Goal: Check status: Check status

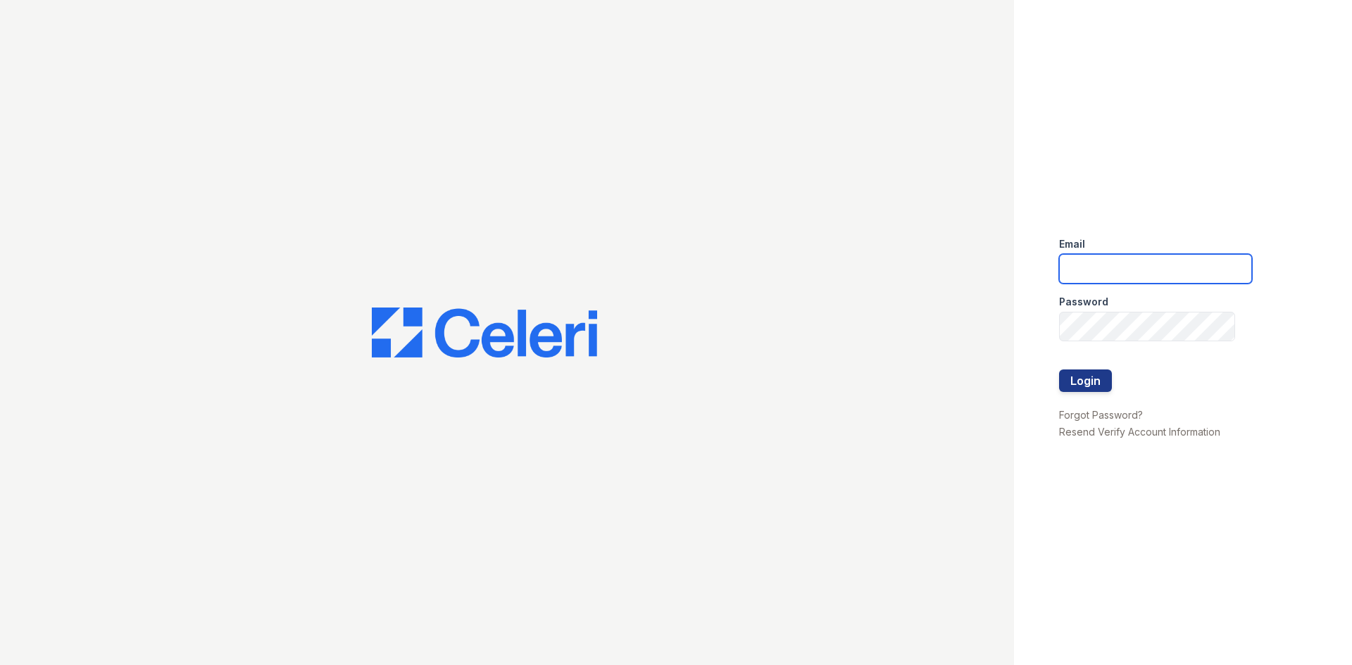
click at [1184, 267] on input "email" at bounding box center [1155, 269] width 193 height 30
type input "renewatthegreens@trinity-pm.com"
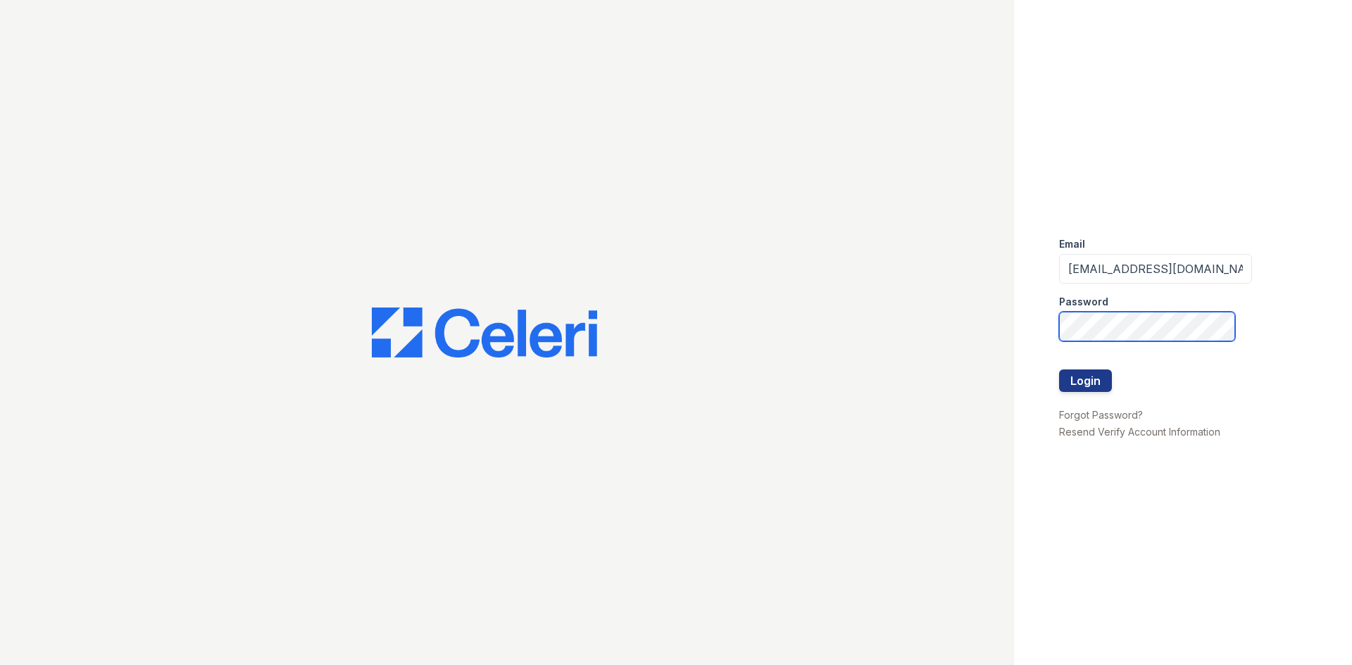
click at [1059, 370] on button "Login" at bounding box center [1085, 381] width 53 height 23
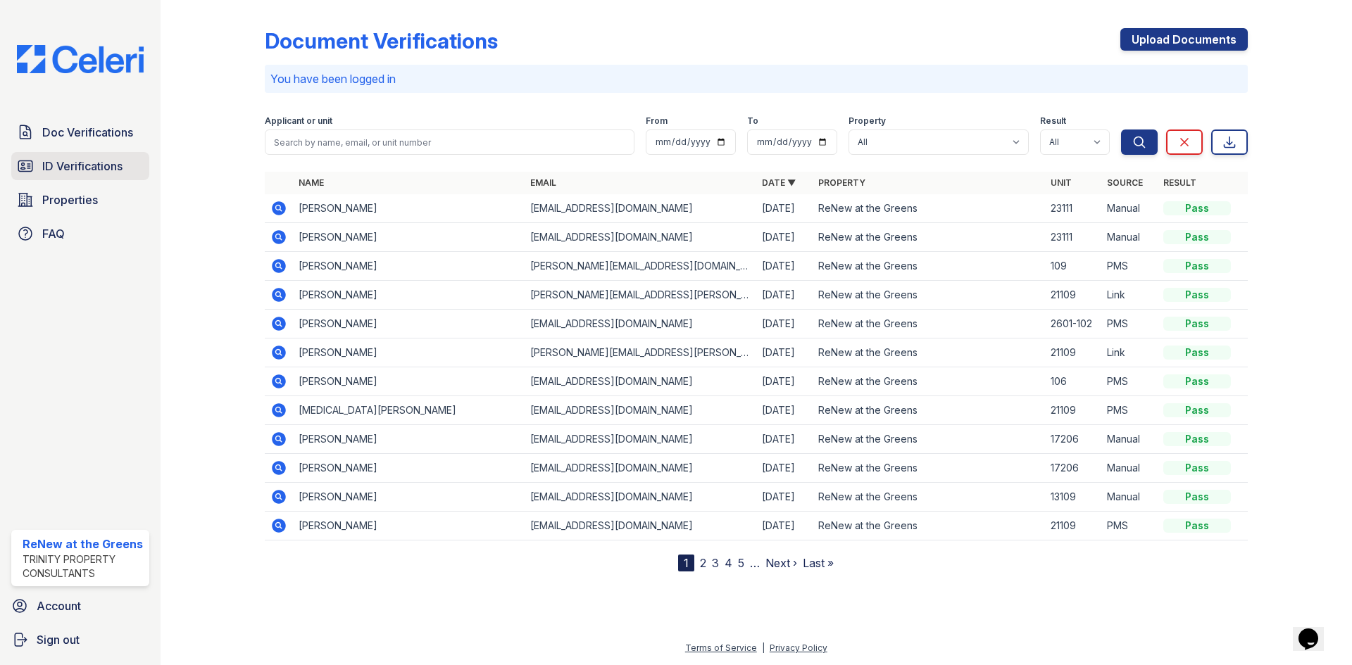
click at [103, 162] on span "ID Verifications" at bounding box center [82, 166] width 80 height 17
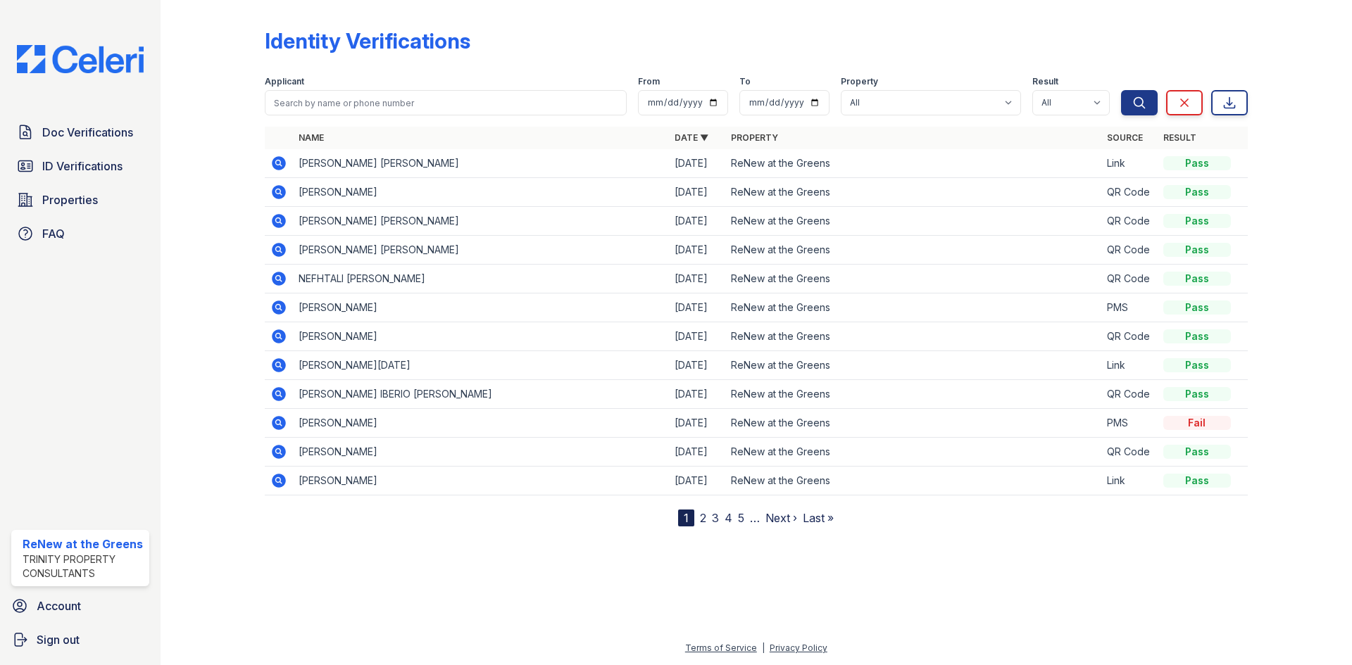
click at [276, 160] on icon at bounding box center [278, 163] width 17 height 17
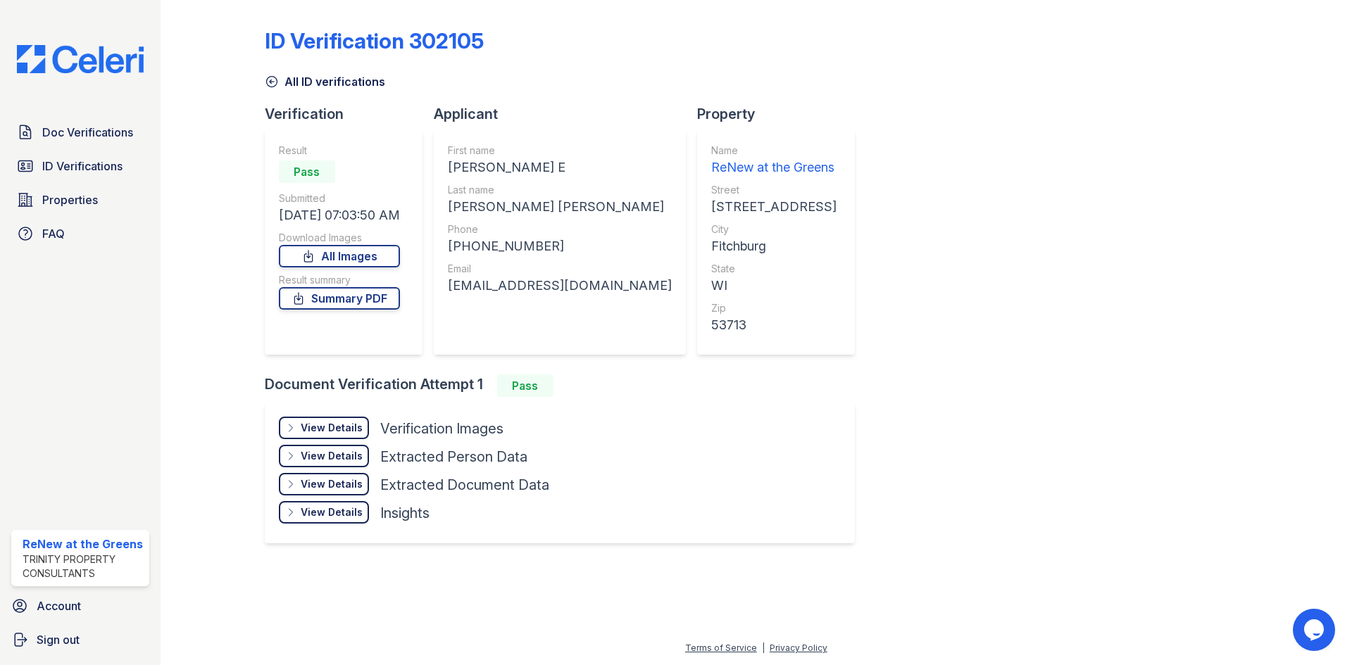
click at [268, 77] on icon at bounding box center [272, 82] width 14 height 14
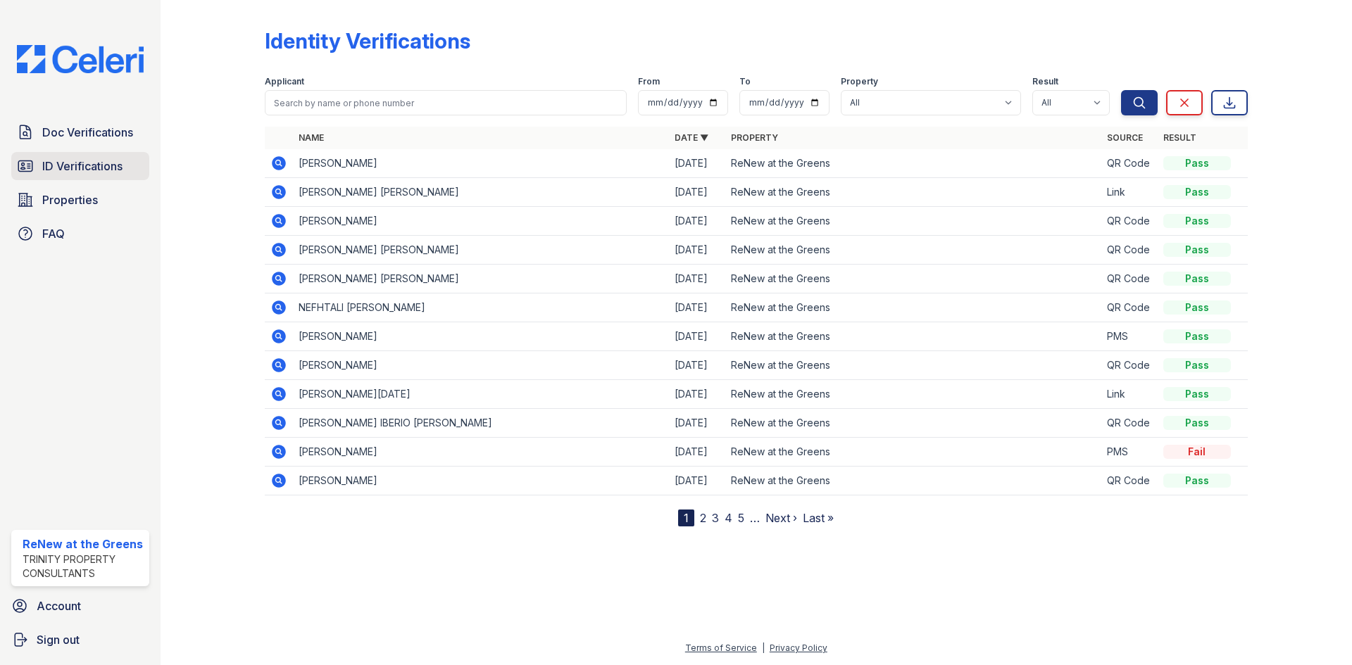
click at [75, 163] on span "ID Verifications" at bounding box center [82, 166] width 80 height 17
click at [77, 143] on link "Doc Verifications" at bounding box center [80, 132] width 138 height 28
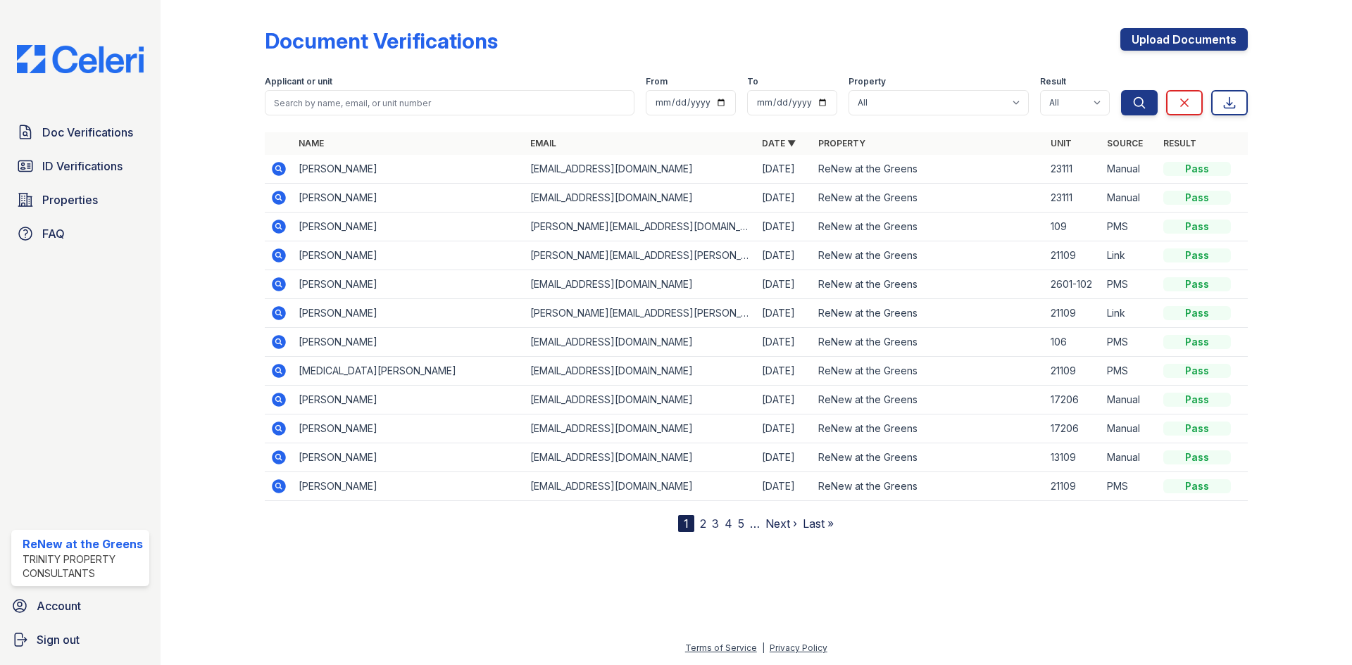
click at [277, 166] on icon at bounding box center [278, 168] width 17 height 17
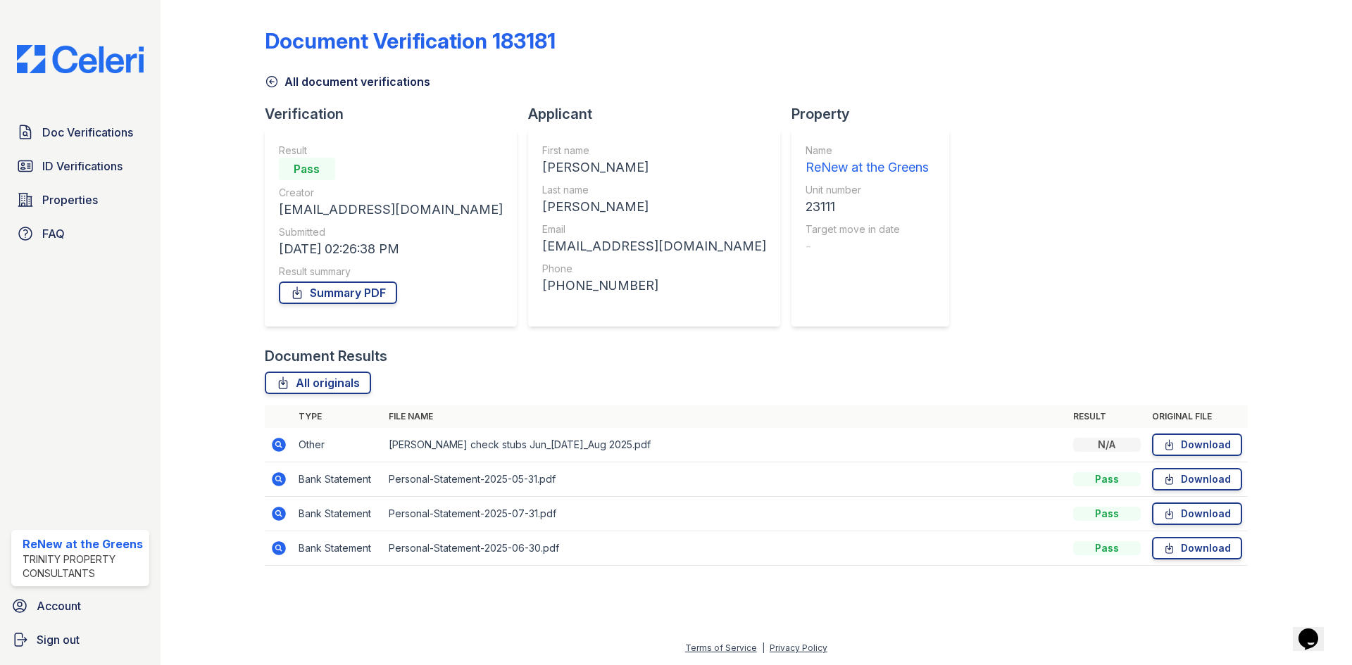
click at [277, 484] on icon at bounding box center [279, 479] width 14 height 14
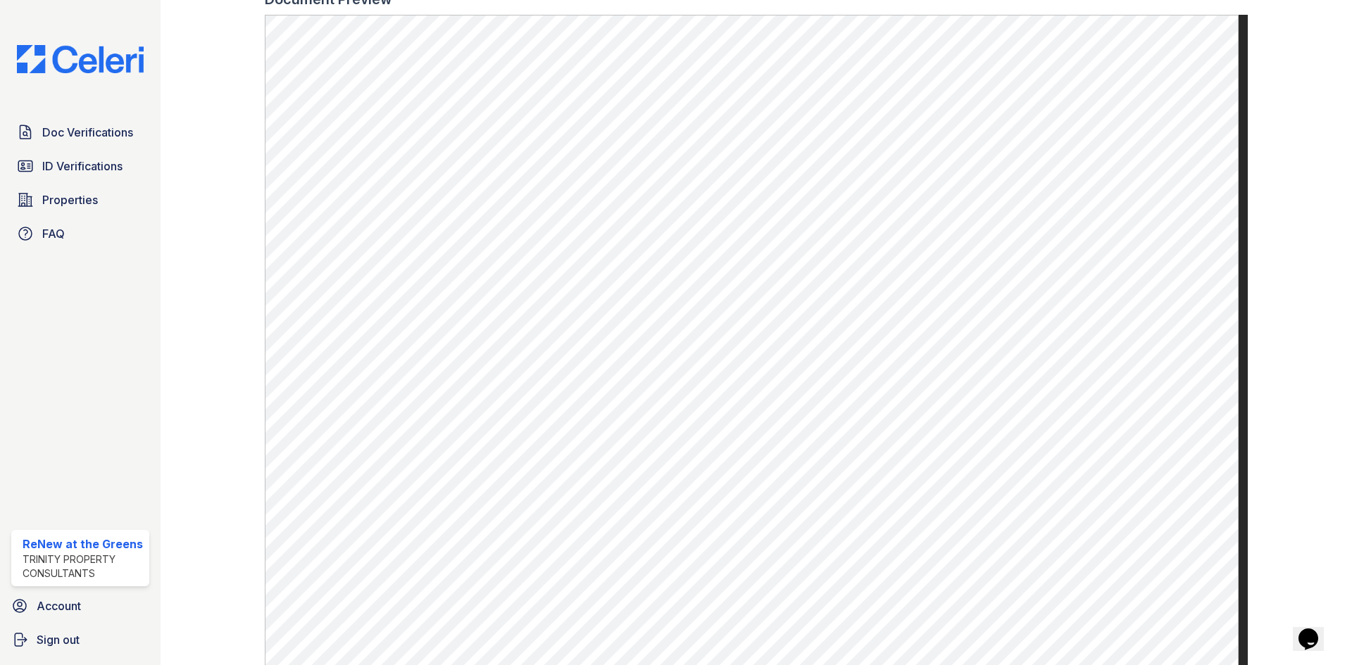
scroll to position [634, 0]
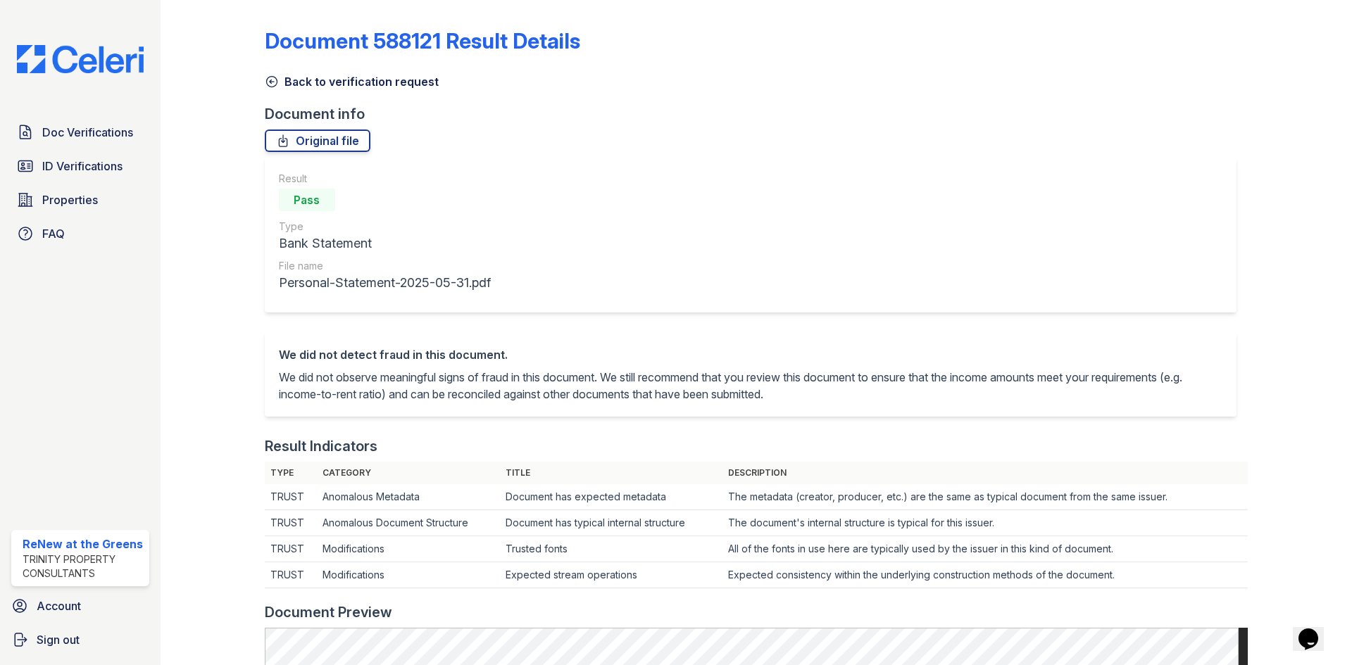
click at [348, 80] on link "Back to verification request" at bounding box center [352, 81] width 174 height 17
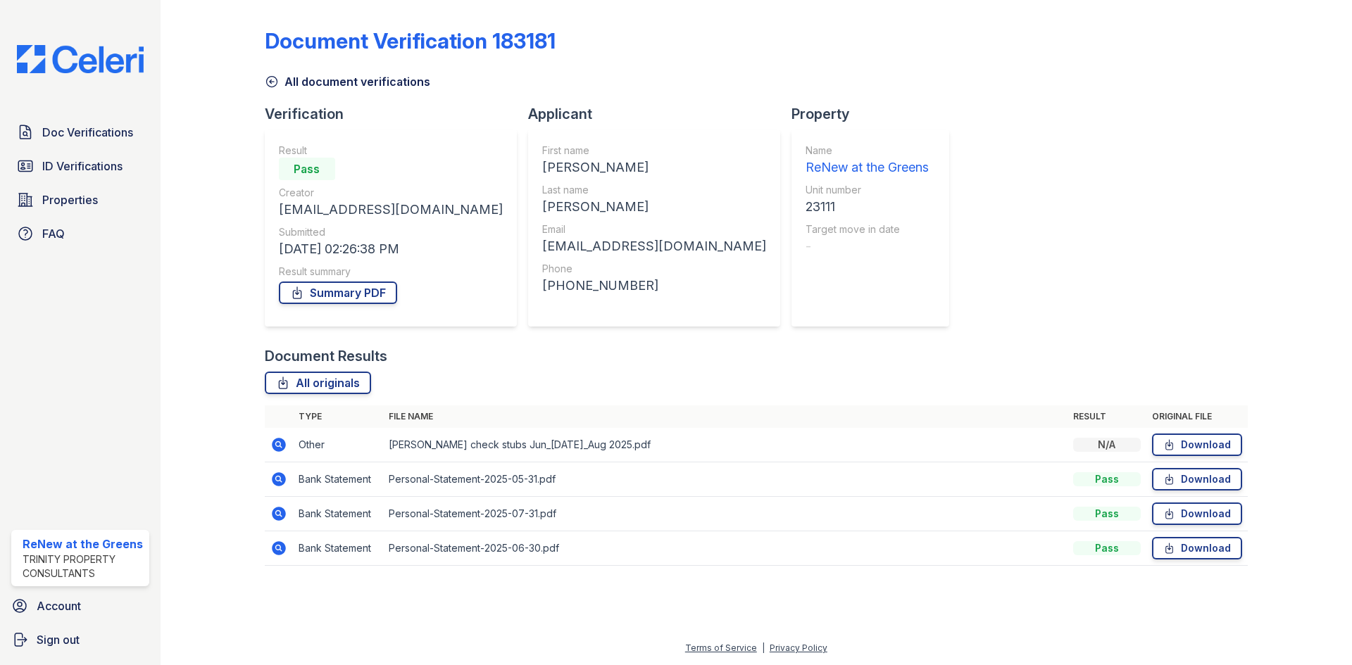
click at [284, 441] on icon at bounding box center [278, 444] width 17 height 17
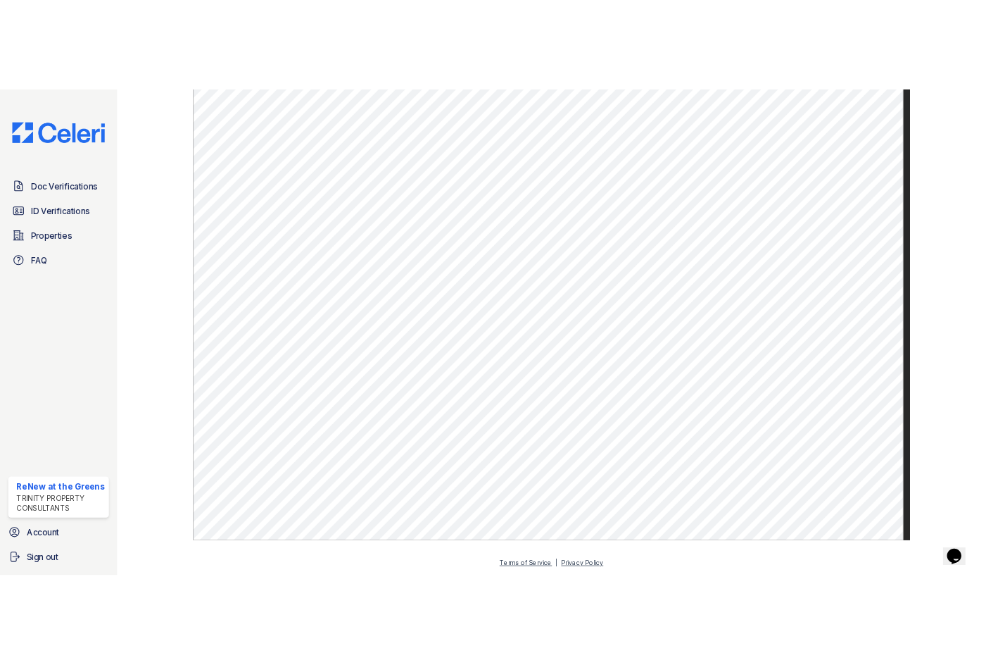
scroll to position [298, 0]
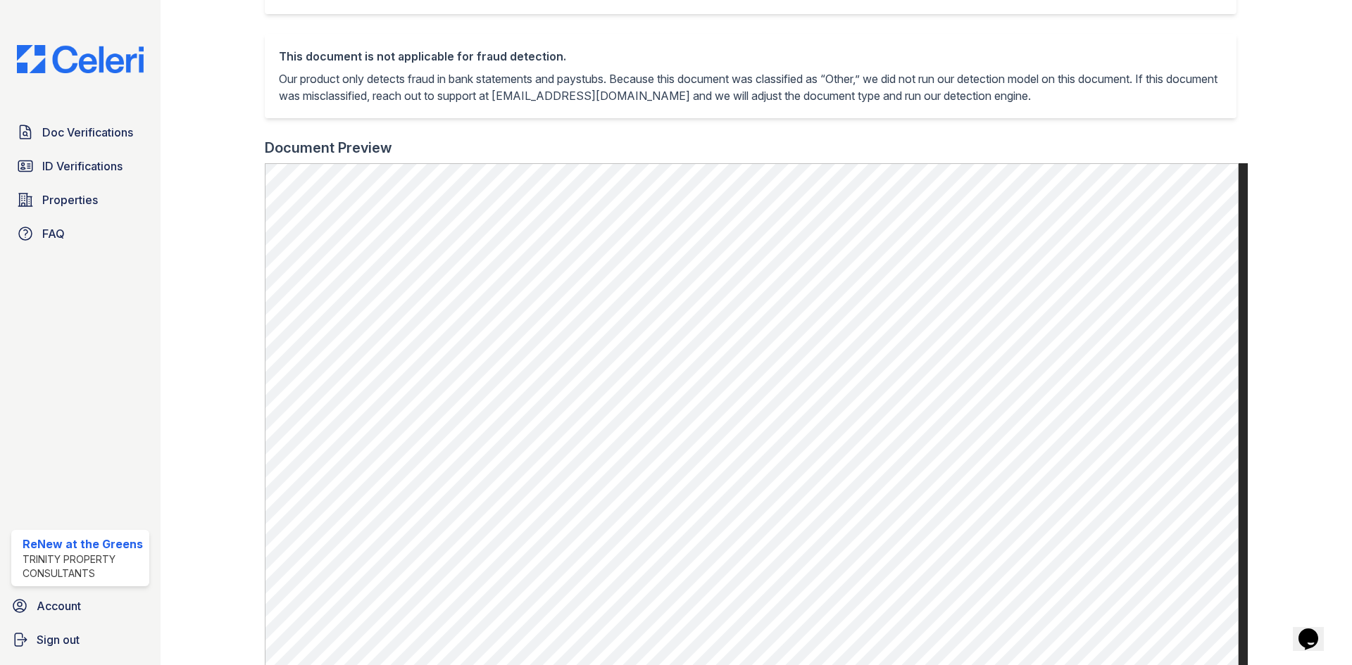
click at [501, 65] on div "This document is not applicable for fraud detection. Our product only detects f…" at bounding box center [750, 76] width 943 height 56
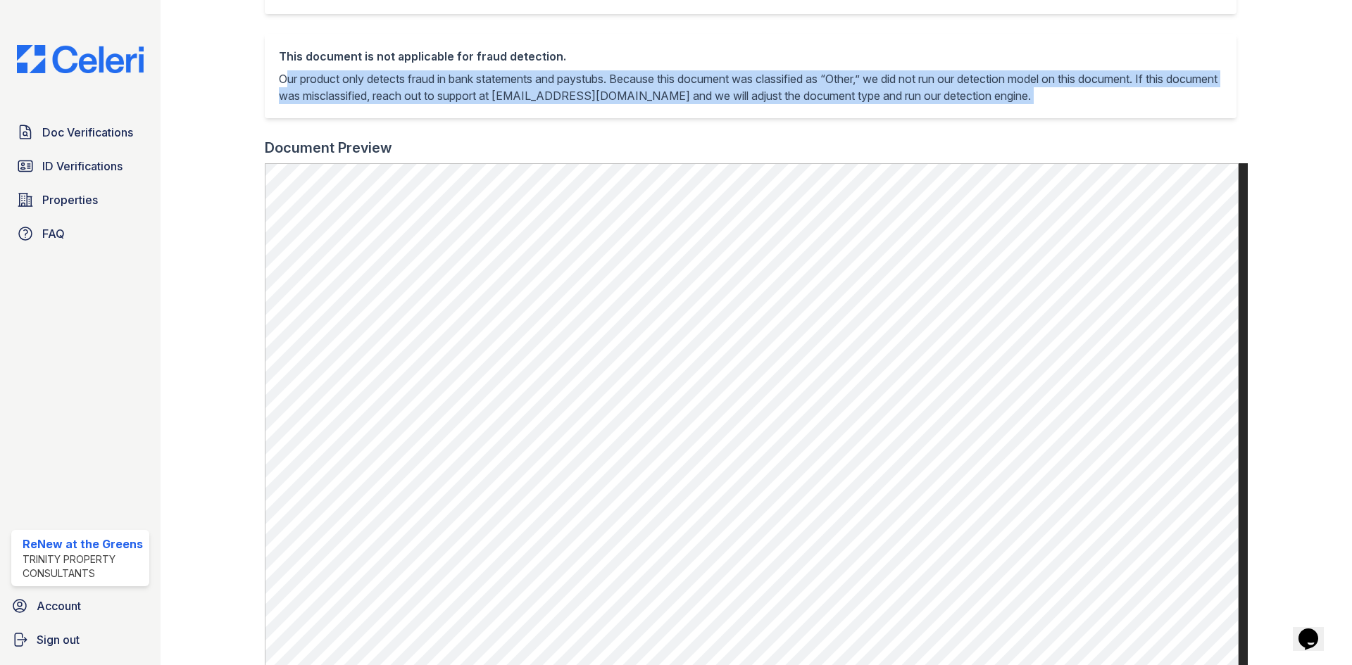
click at [501, 65] on div "This document is not applicable for fraud detection. Our product only detects f…" at bounding box center [750, 76] width 943 height 56
click at [501, 71] on p "Our product only detects fraud in bank statements and paystubs. Because this do…" at bounding box center [750, 87] width 943 height 34
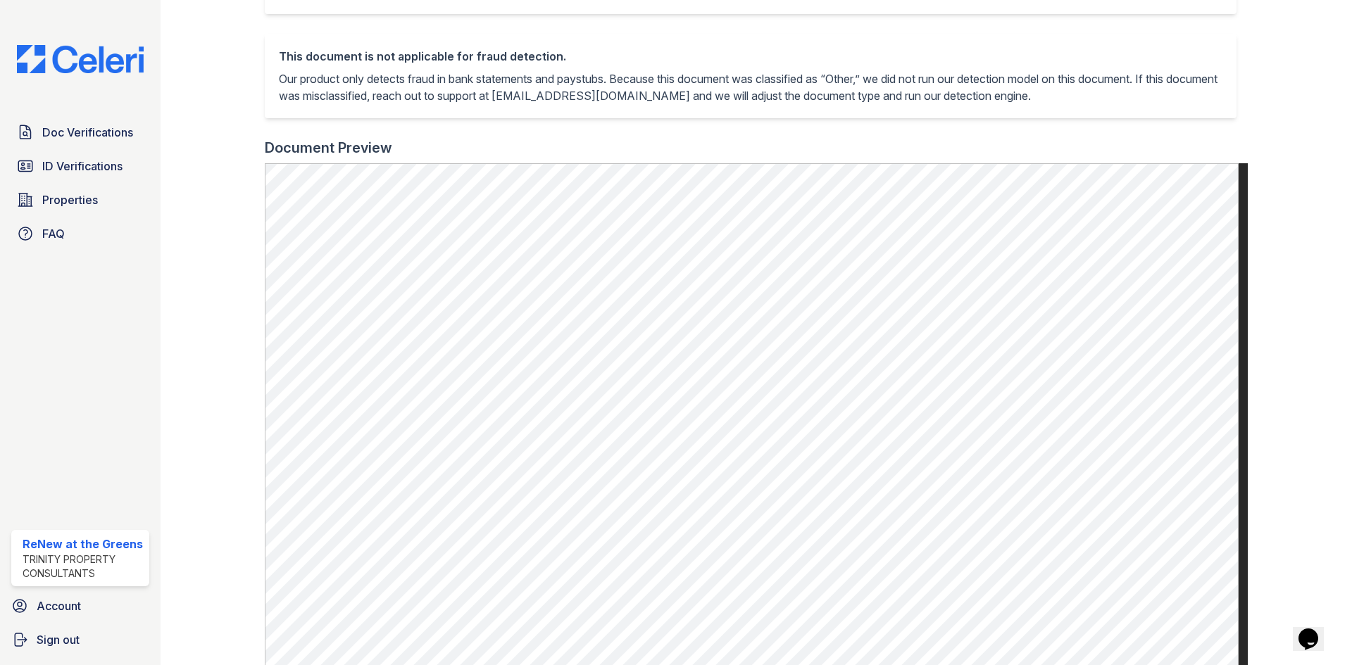
click at [502, 53] on div "This document is not applicable for fraud detection." at bounding box center [750, 56] width 943 height 17
click at [524, 86] on p "Our product only detects fraud in bank statements and paystubs. Because this do…" at bounding box center [750, 87] width 943 height 34
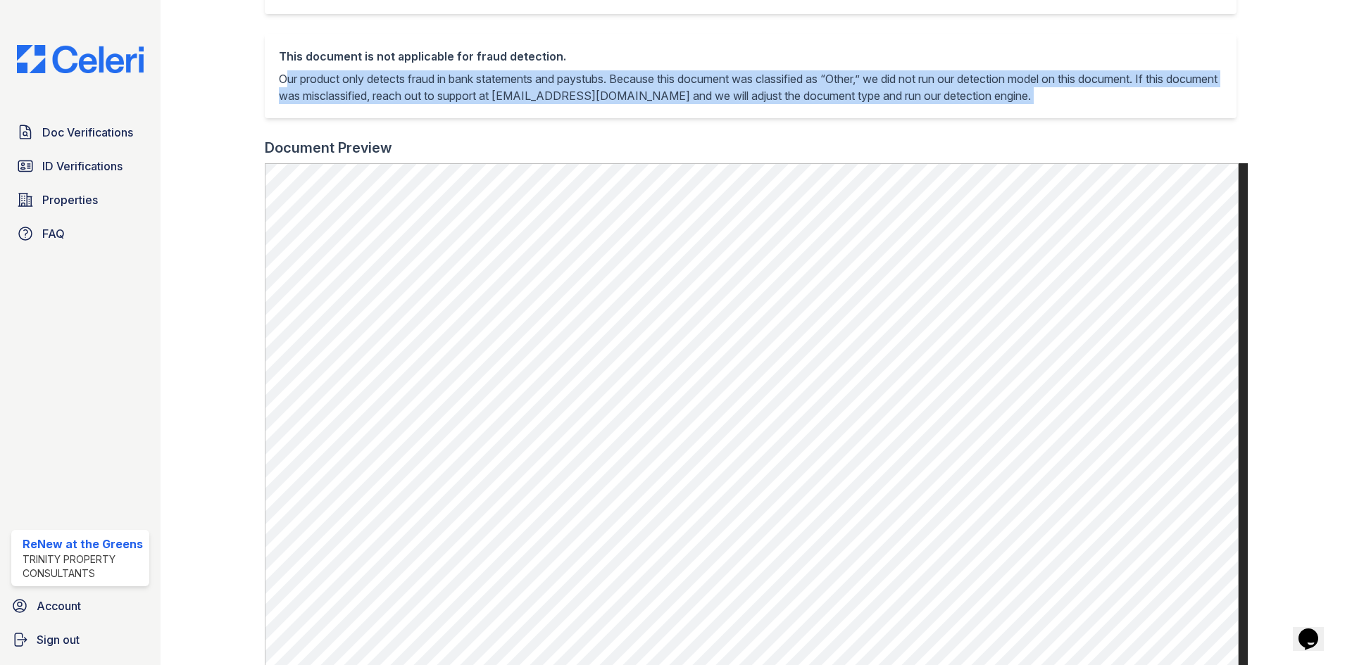
click at [524, 86] on p "Our product only detects fraud in bank statements and paystubs. Because this do…" at bounding box center [750, 87] width 943 height 34
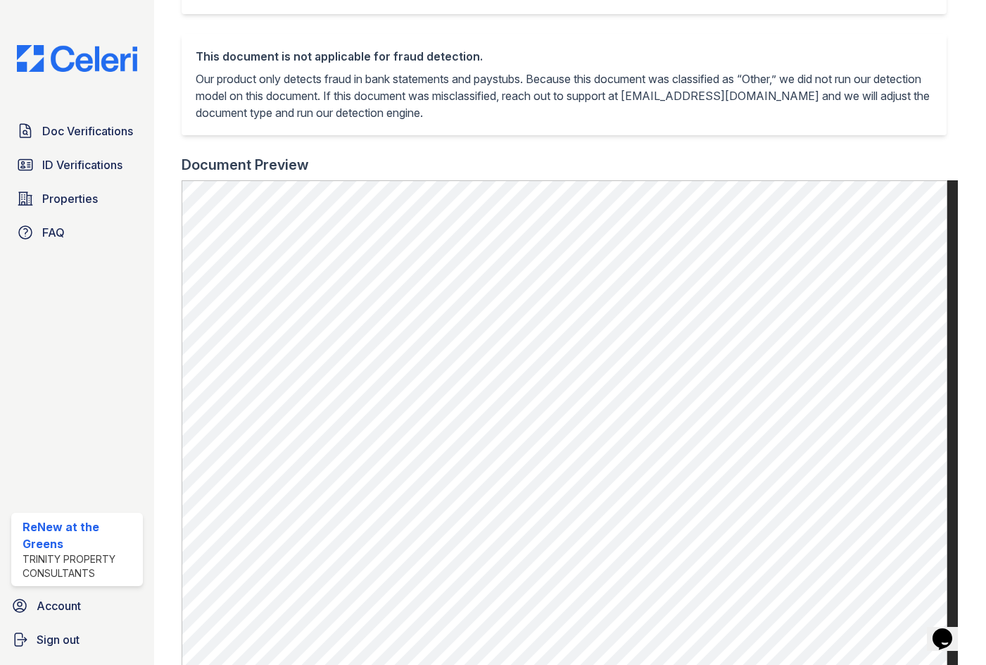
click at [471, 116] on p "Our product only detects fraud in bank statements and paystubs. Because this do…" at bounding box center [564, 95] width 737 height 51
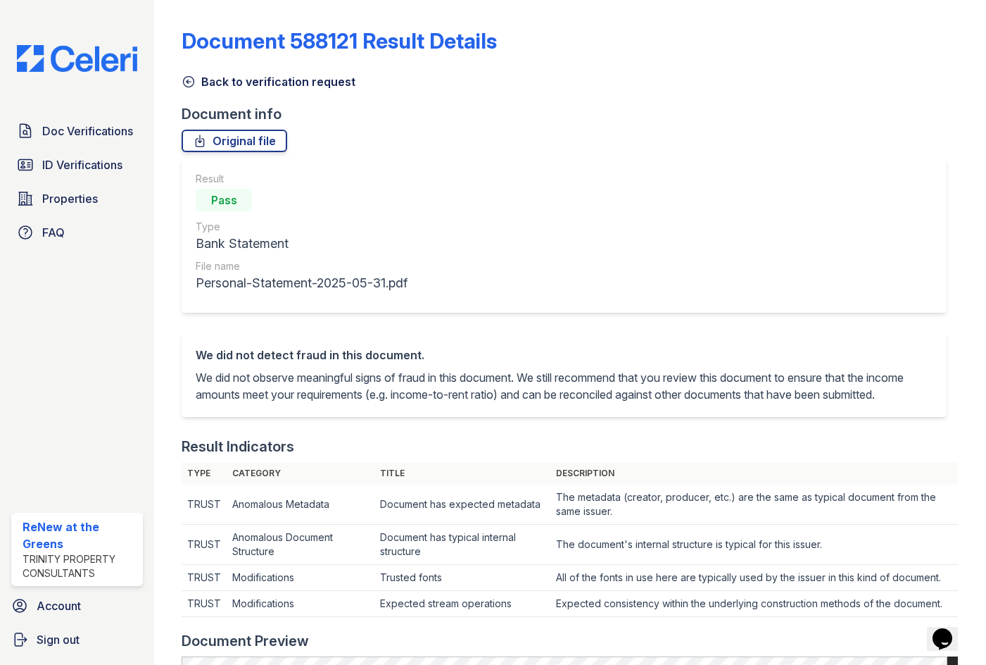
click at [205, 76] on link "Back to verification request" at bounding box center [269, 81] width 174 height 17
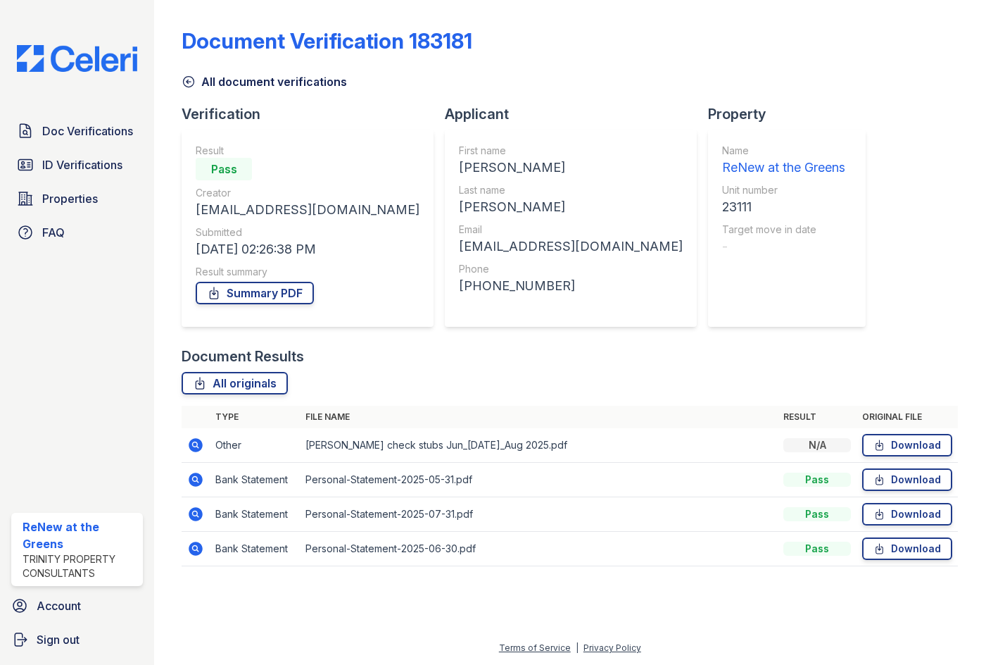
click at [205, 88] on link "All document verifications" at bounding box center [264, 81] width 165 height 17
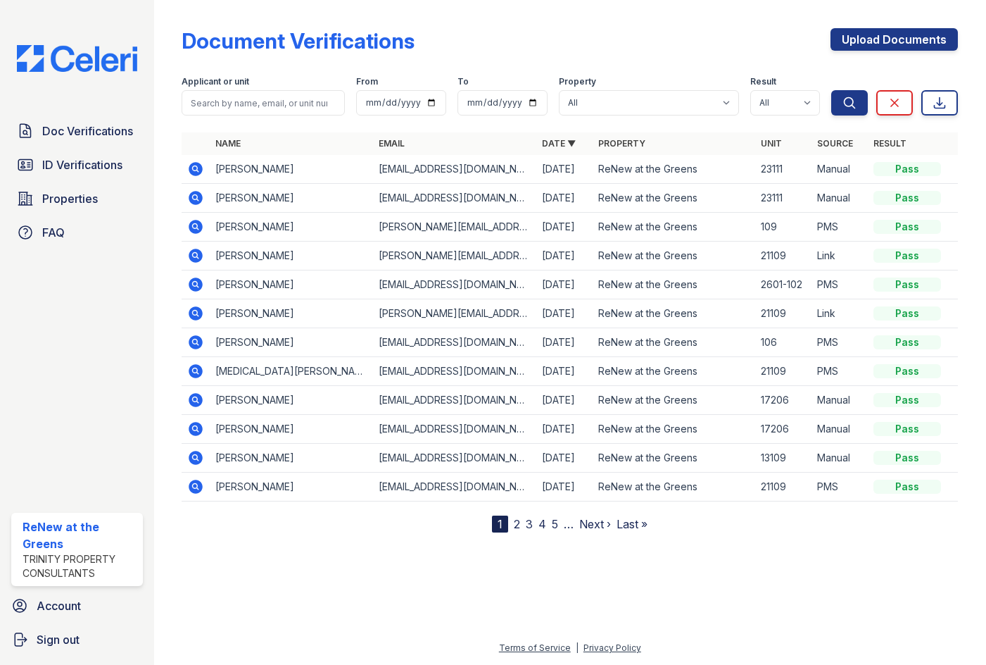
click at [194, 225] on icon at bounding box center [196, 226] width 4 height 4
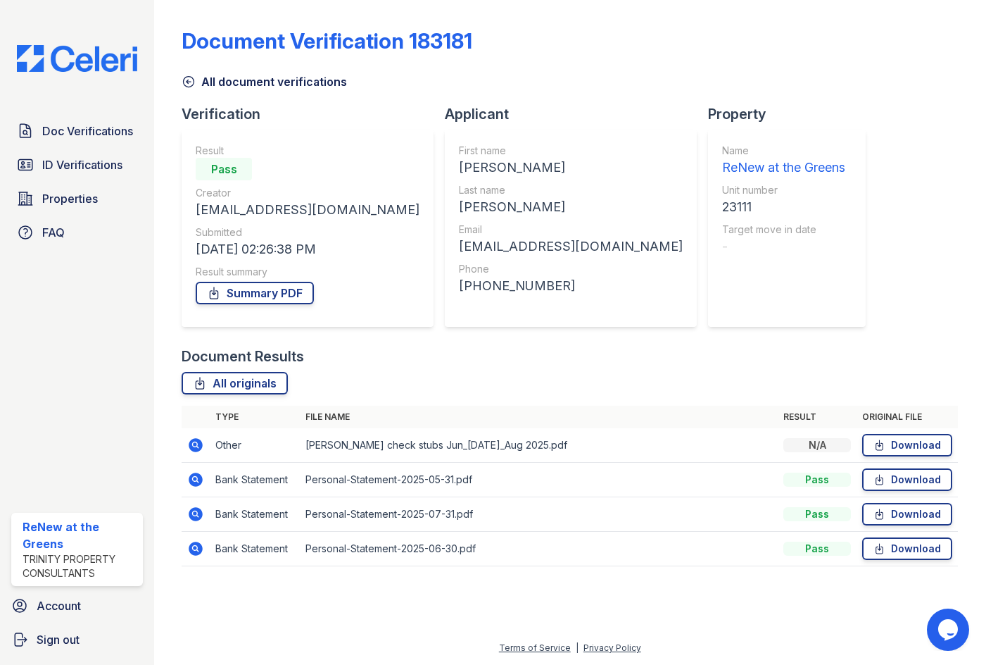
click at [200, 476] on icon at bounding box center [196, 479] width 14 height 14
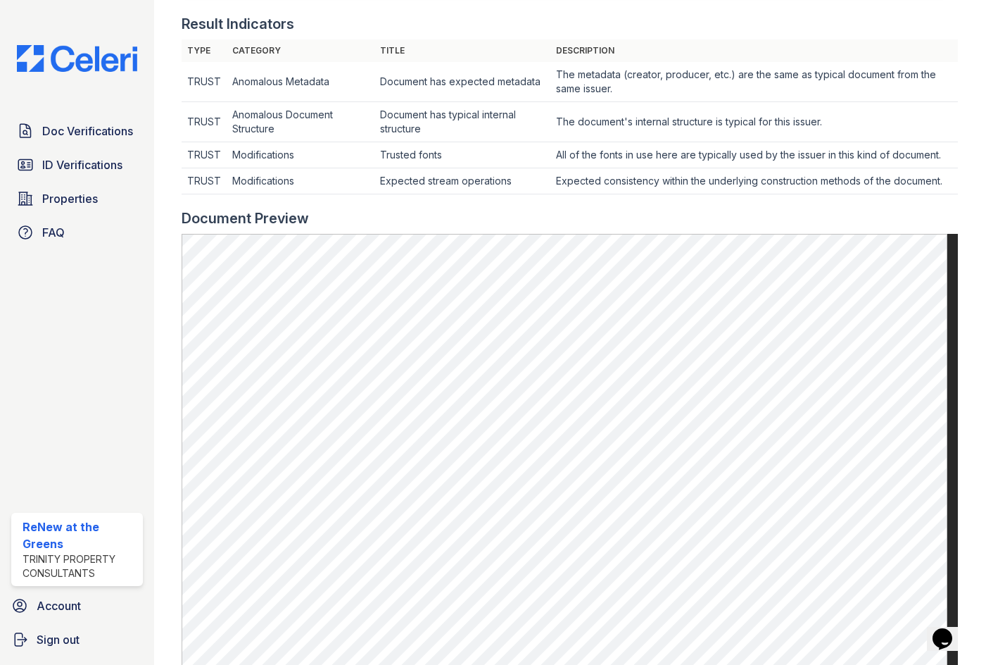
scroll to position [563, 0]
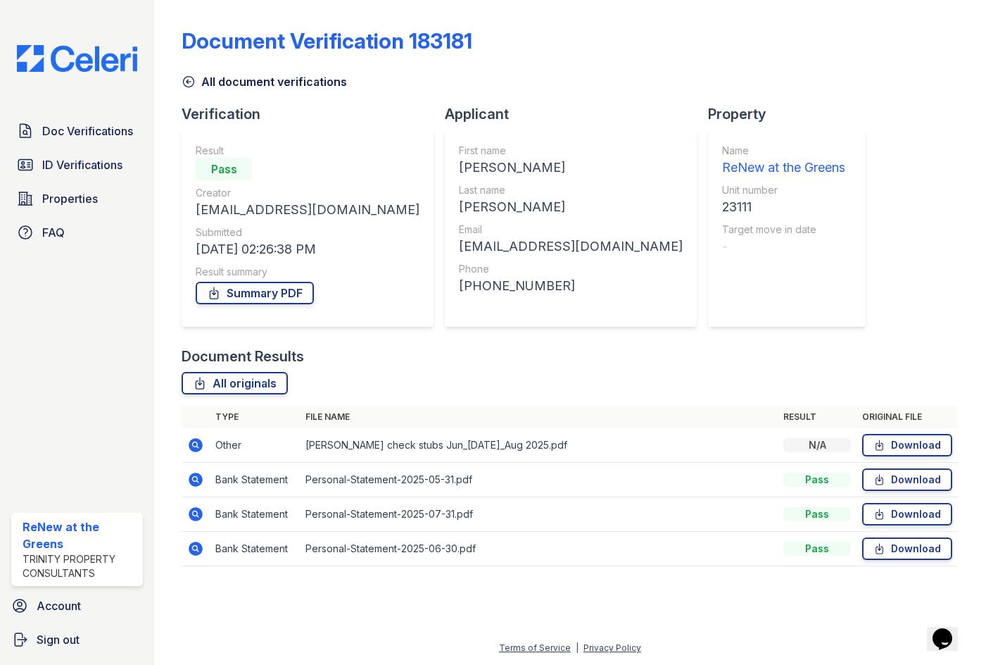
click at [194, 543] on icon at bounding box center [196, 548] width 14 height 14
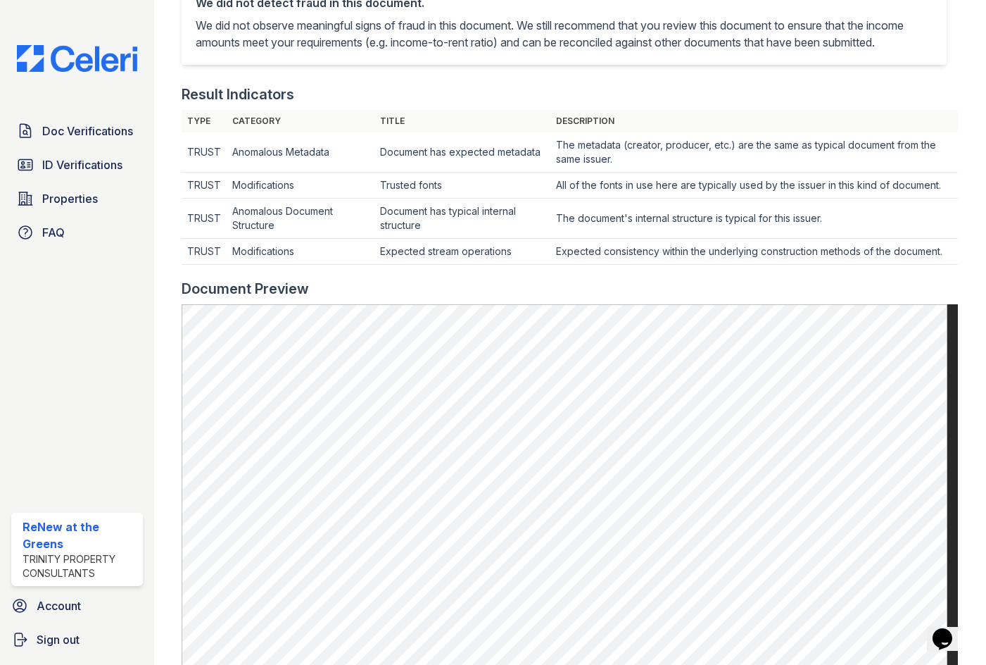
scroll to position [634, 0]
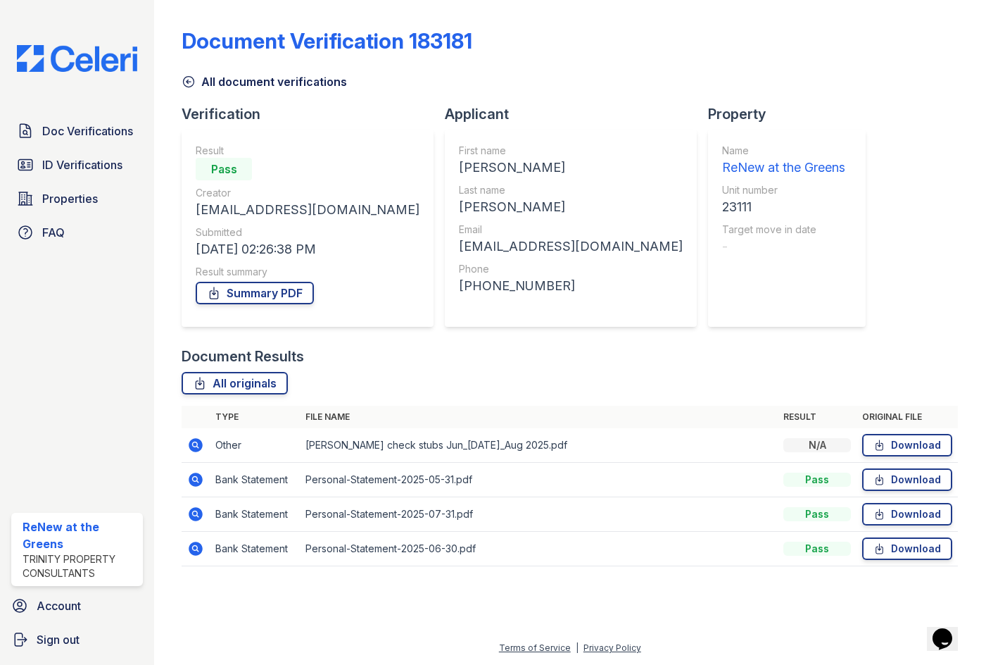
click at [199, 515] on icon at bounding box center [196, 514] width 14 height 14
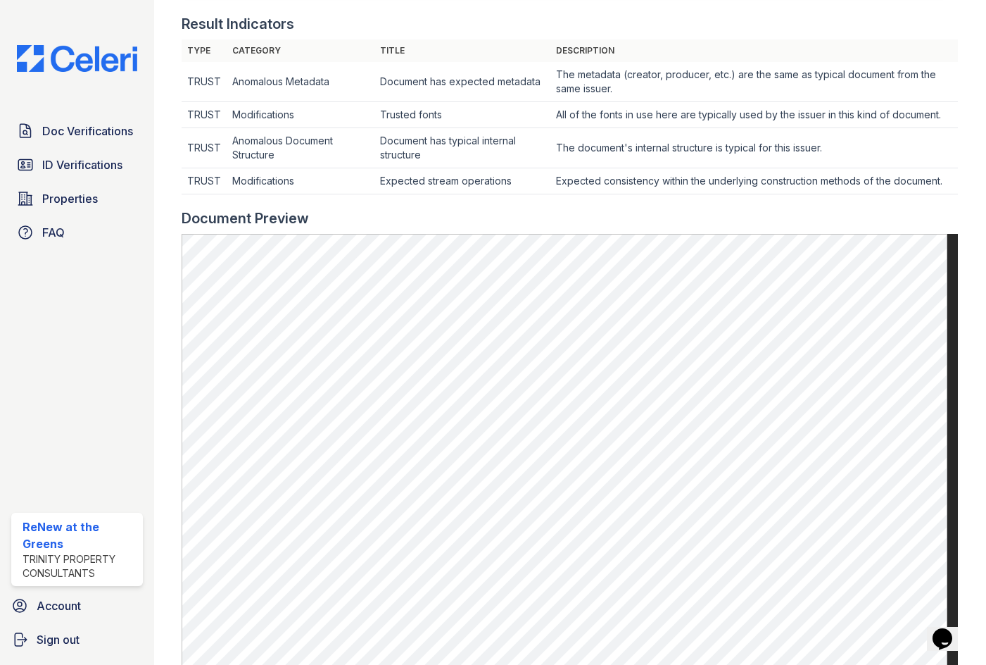
scroll to position [749, 0]
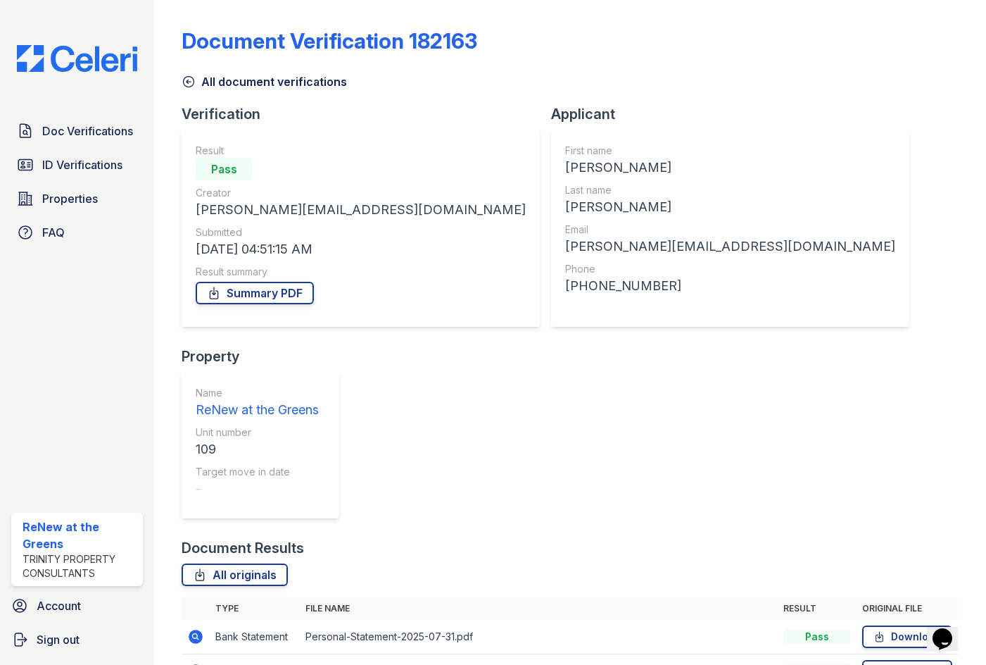
click at [196, 629] on icon at bounding box center [196, 636] width 14 height 14
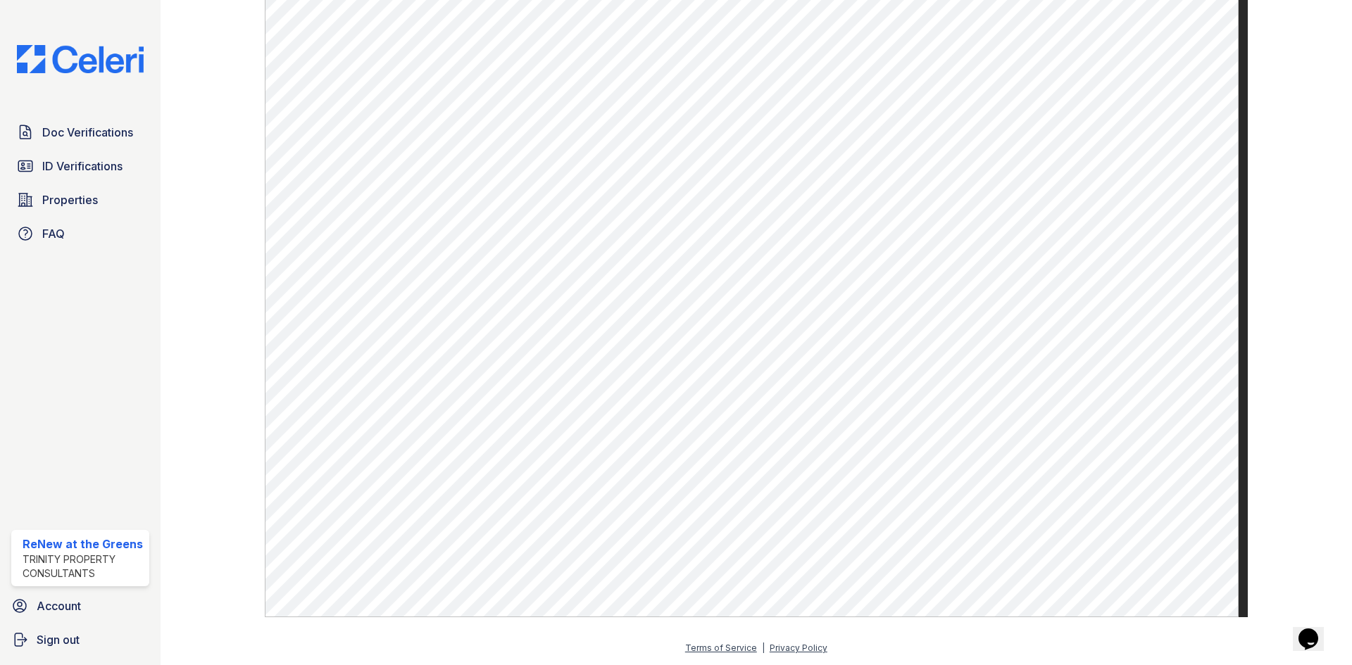
scroll to position [676, 0]
click at [89, 156] on link "ID Verifications" at bounding box center [80, 166] width 138 height 28
